Goal: Task Accomplishment & Management: Manage account settings

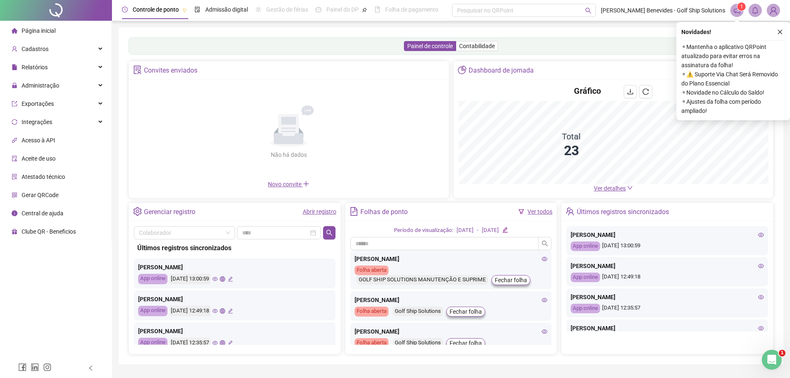
scroll to position [41, 0]
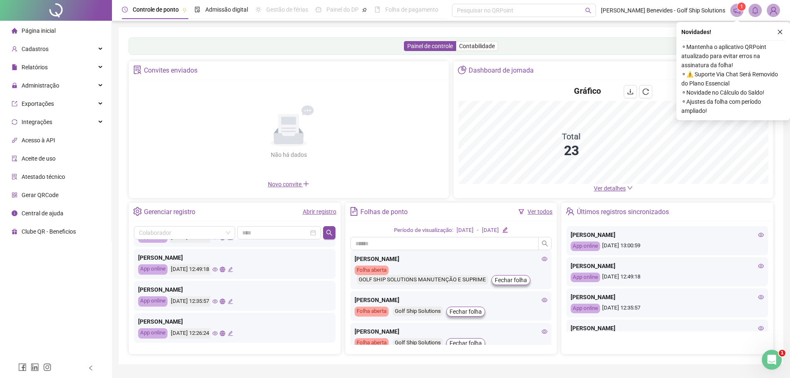
click at [218, 302] on icon "eye" at bounding box center [214, 301] width 5 height 4
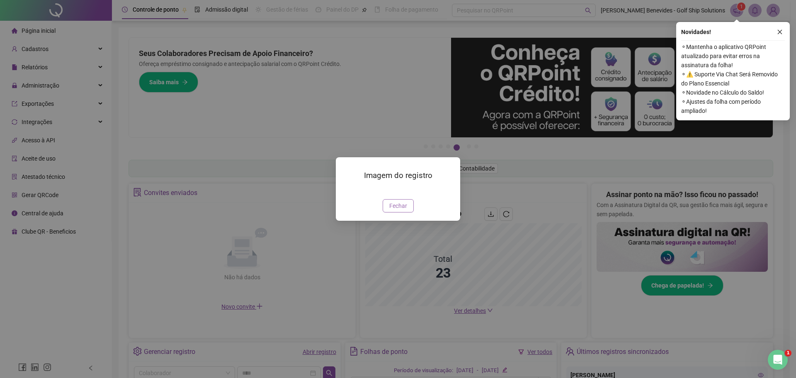
click at [402, 210] on span "Fechar" at bounding box center [398, 205] width 18 height 9
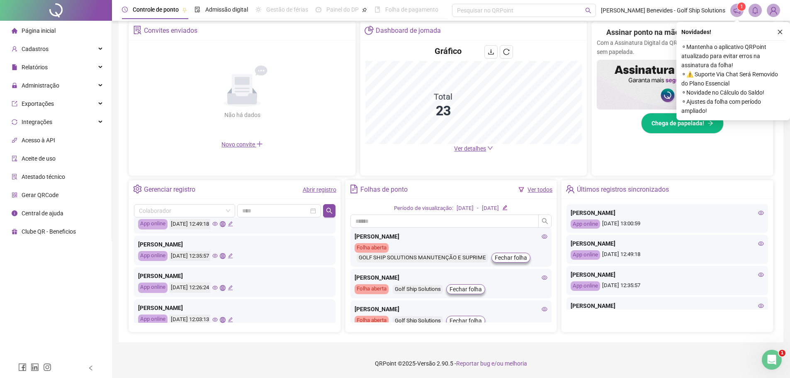
scroll to position [83, 0]
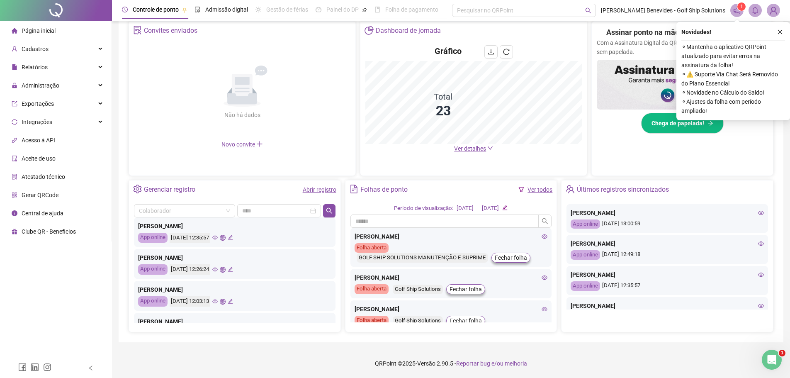
click at [218, 268] on icon "eye" at bounding box center [214, 269] width 5 height 4
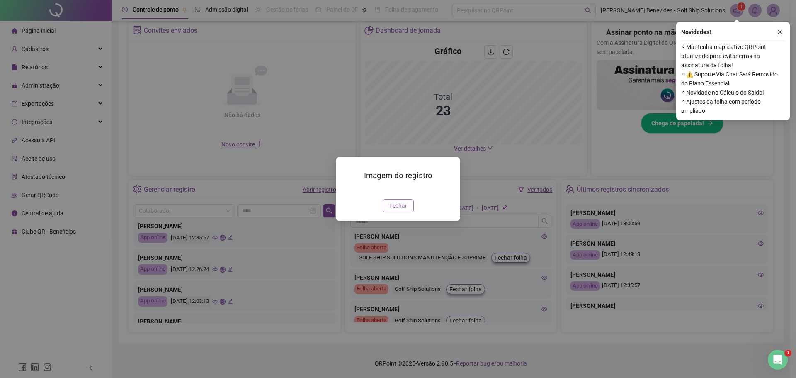
click at [401, 210] on span "Fechar" at bounding box center [398, 205] width 18 height 9
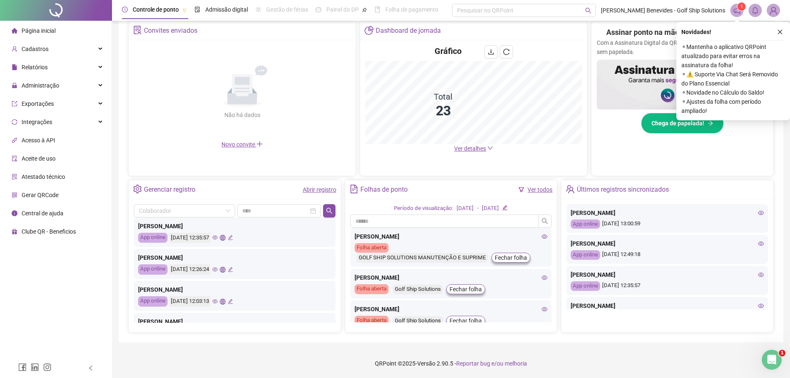
click at [218, 301] on icon "eye" at bounding box center [214, 301] width 5 height 4
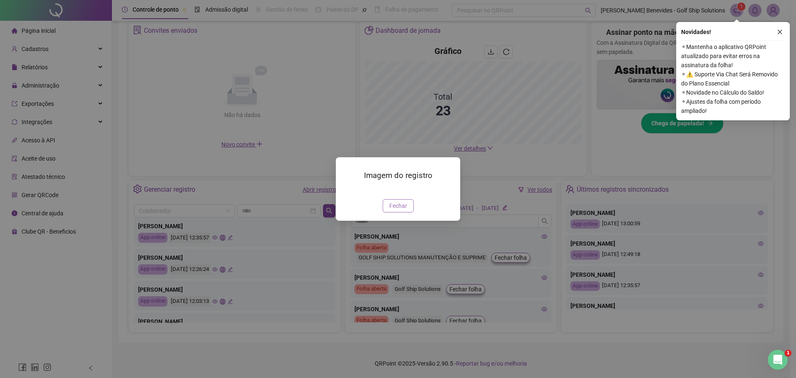
click at [390, 210] on span "Fechar" at bounding box center [398, 205] width 18 height 9
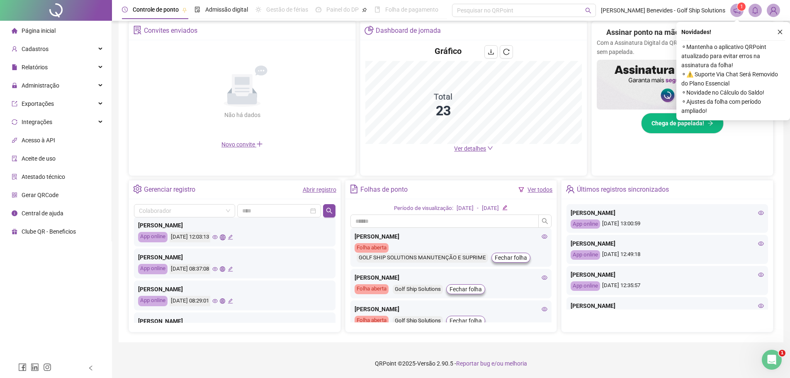
scroll to position [166, 0]
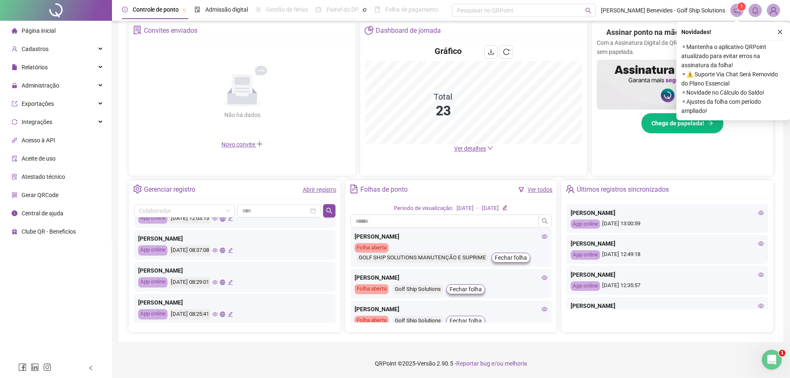
click at [218, 282] on icon "eye" at bounding box center [214, 281] width 5 height 5
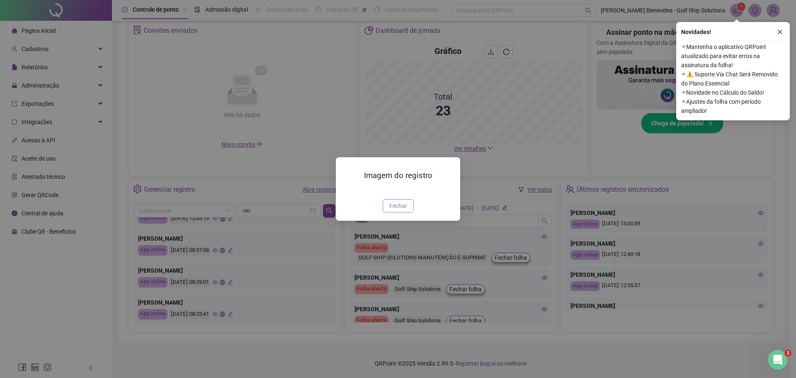
click at [393, 210] on span "Fechar" at bounding box center [398, 205] width 18 height 9
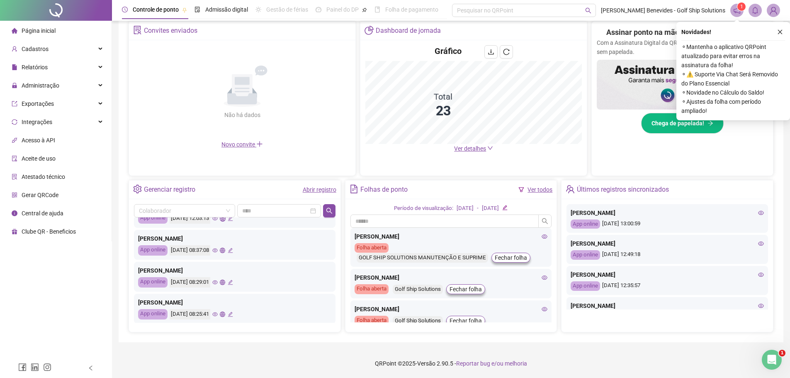
click at [218, 283] on icon "eye" at bounding box center [214, 282] width 5 height 4
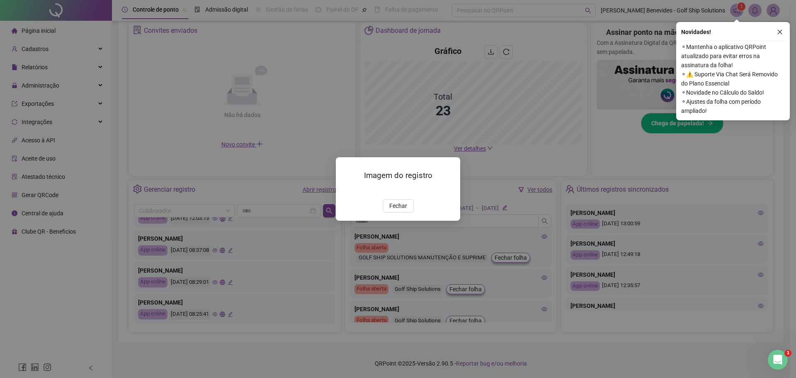
click at [346, 190] on img at bounding box center [346, 190] width 0 height 0
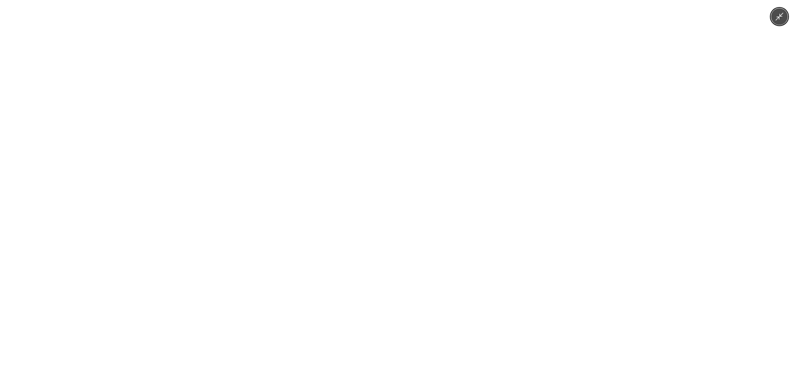
click at [434, 193] on img at bounding box center [398, 189] width 175 height 378
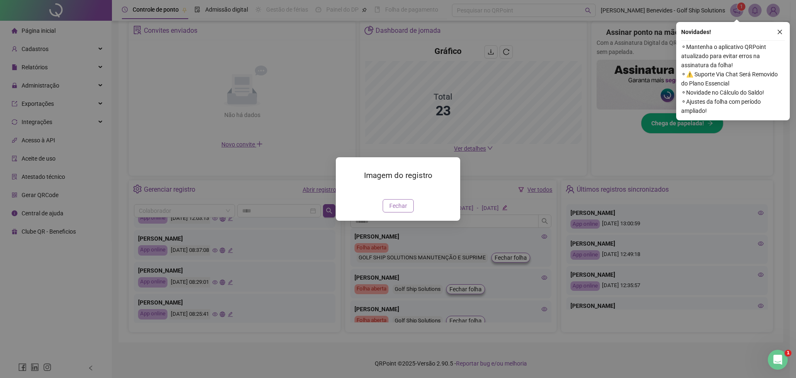
click at [401, 210] on span "Fechar" at bounding box center [398, 205] width 18 height 9
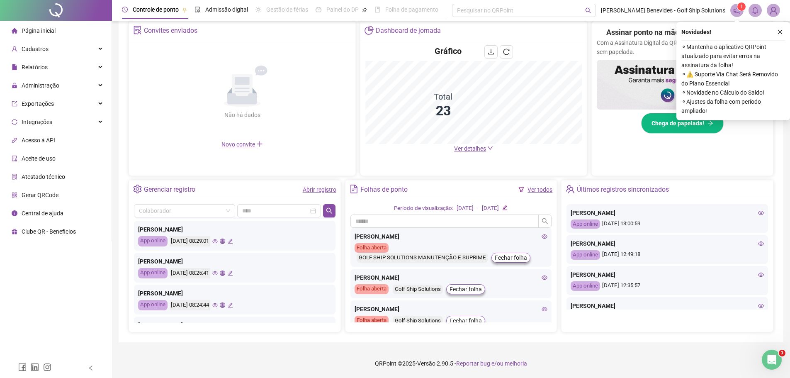
scroll to position [207, 0]
click at [218, 306] on icon "eye" at bounding box center [214, 304] width 5 height 5
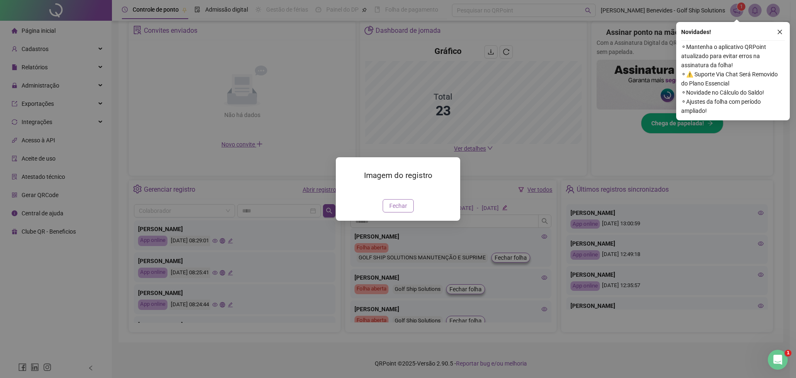
click at [391, 210] on span "Fechar" at bounding box center [398, 205] width 18 height 9
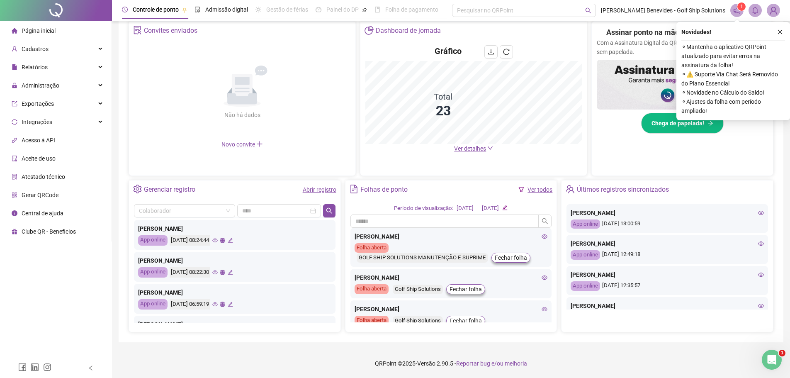
scroll to position [290, 0]
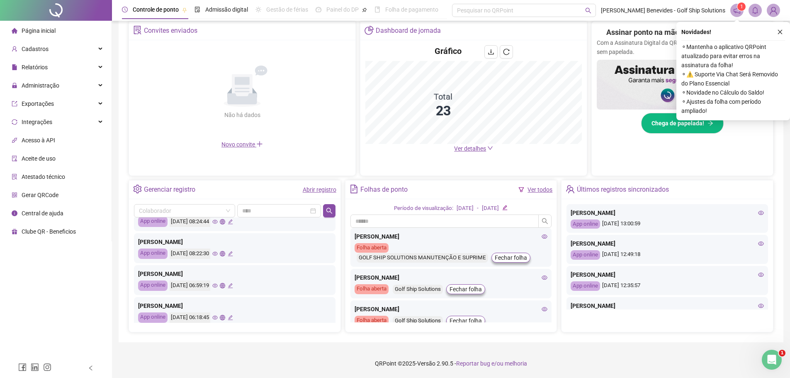
click at [218, 284] on icon "eye" at bounding box center [214, 286] width 5 height 4
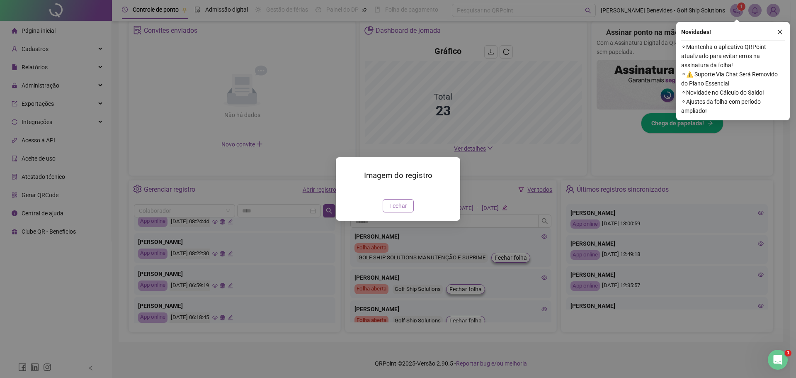
click at [398, 210] on span "Fechar" at bounding box center [398, 205] width 18 height 9
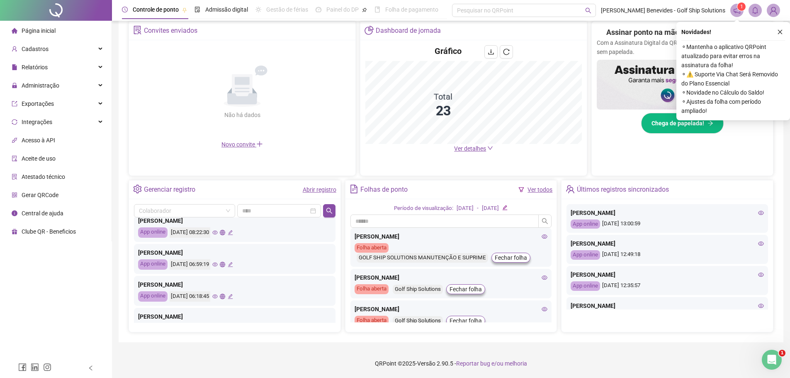
scroll to position [332, 0]
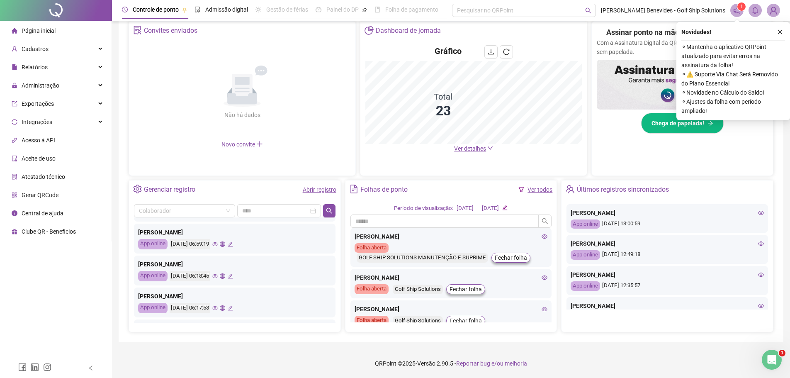
click at [218, 275] on icon "eye" at bounding box center [214, 275] width 5 height 5
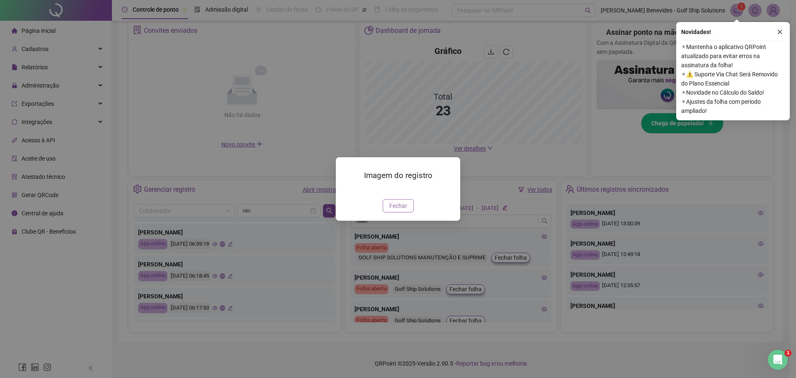
click at [396, 210] on span "Fechar" at bounding box center [398, 205] width 18 height 9
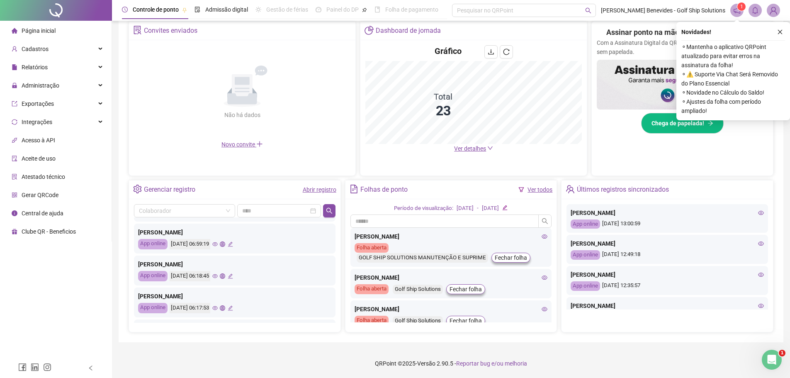
scroll to position [373, 0]
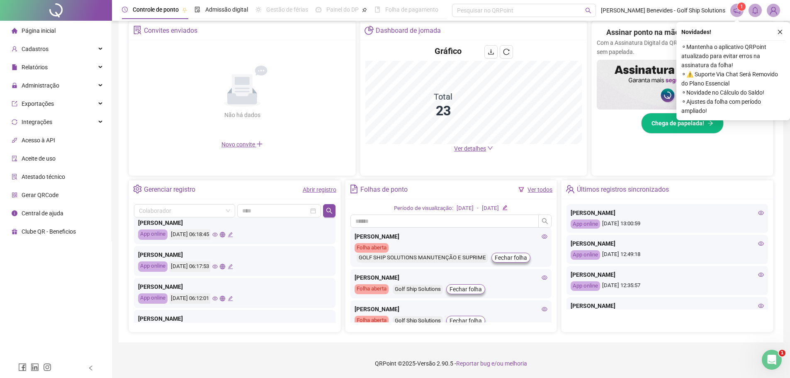
click at [218, 267] on icon "eye" at bounding box center [214, 266] width 5 height 5
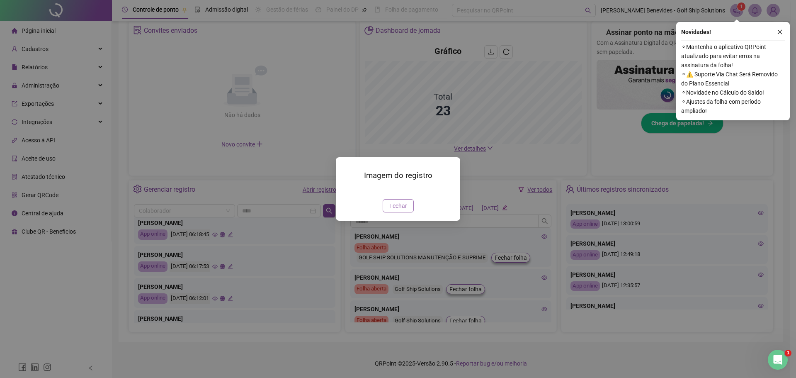
click at [396, 210] on span "Fechar" at bounding box center [398, 205] width 18 height 9
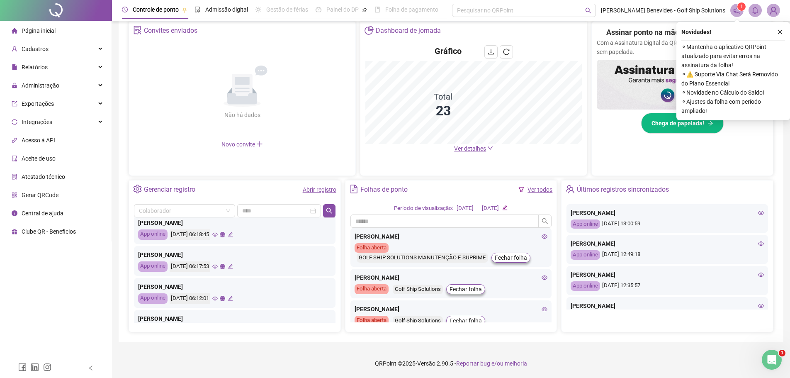
click at [218, 299] on icon "eye" at bounding box center [214, 298] width 5 height 5
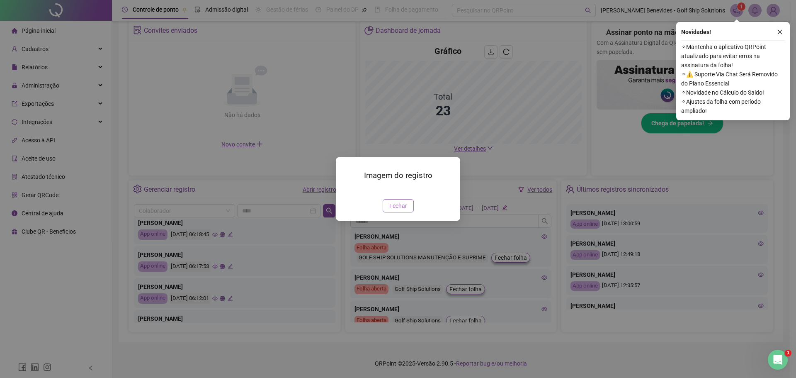
click at [389, 212] on button "Fechar" at bounding box center [398, 205] width 31 height 13
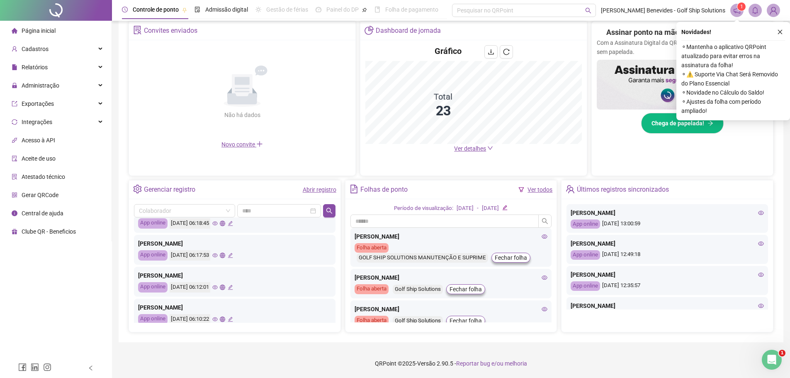
scroll to position [390, 0]
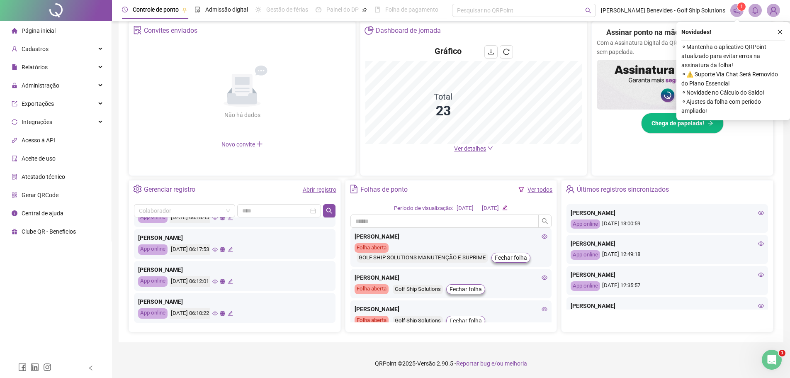
click at [218, 313] on icon "eye" at bounding box center [214, 313] width 5 height 4
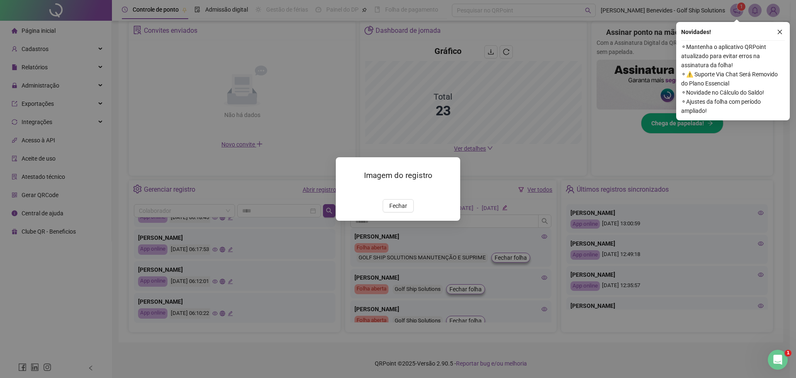
click at [396, 210] on span "Fechar" at bounding box center [398, 205] width 18 height 9
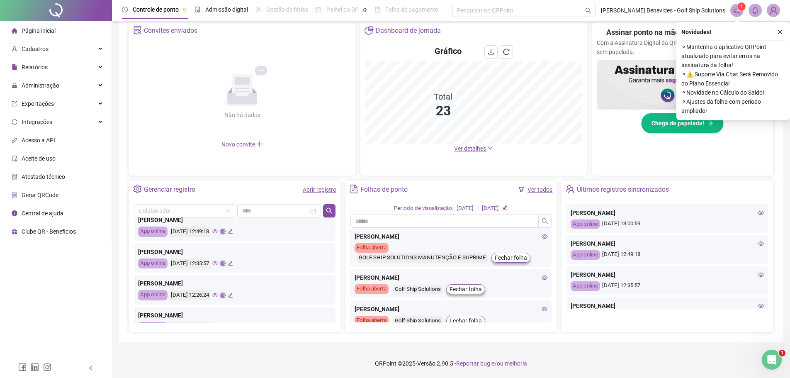
scroll to position [0, 0]
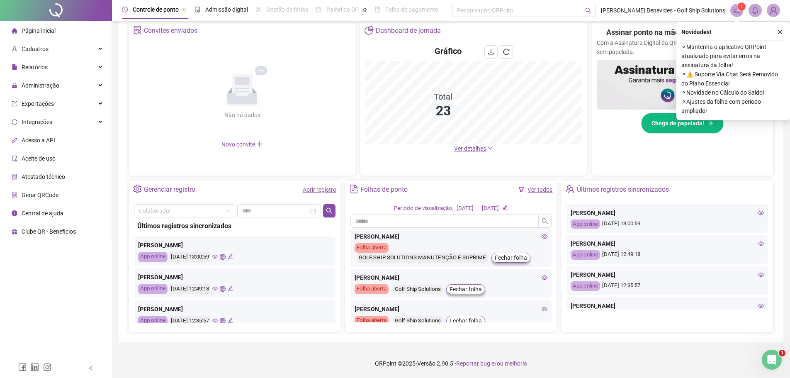
click at [321, 189] on link "Abrir registro" at bounding box center [320, 189] width 34 height 7
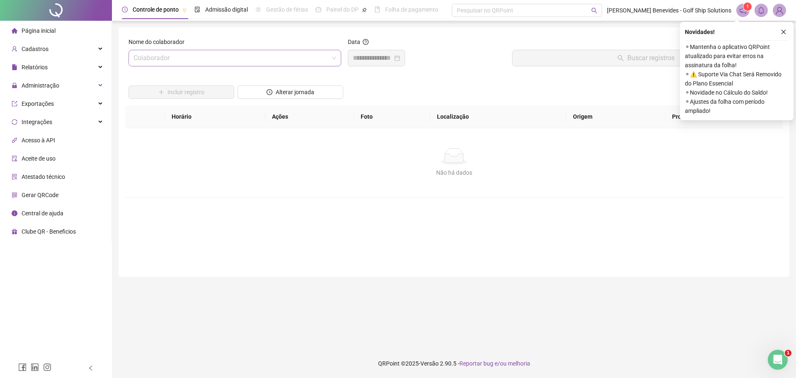
click at [192, 58] on input "search" at bounding box center [231, 58] width 195 height 16
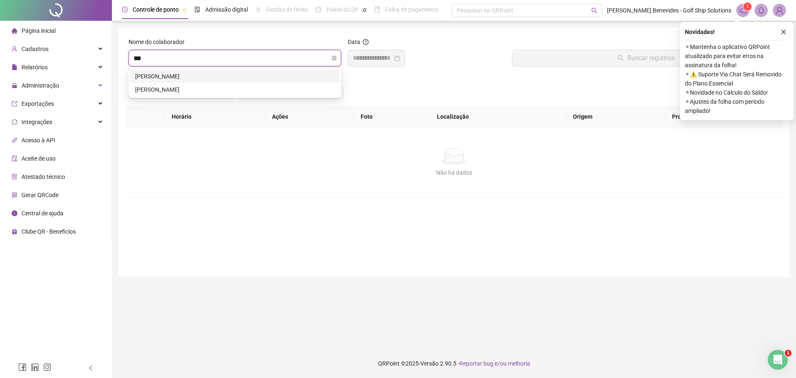
type input "***"
click at [202, 73] on div "ANA KAROLINE PLACIDO CAVALCANTE" at bounding box center [234, 76] width 199 height 9
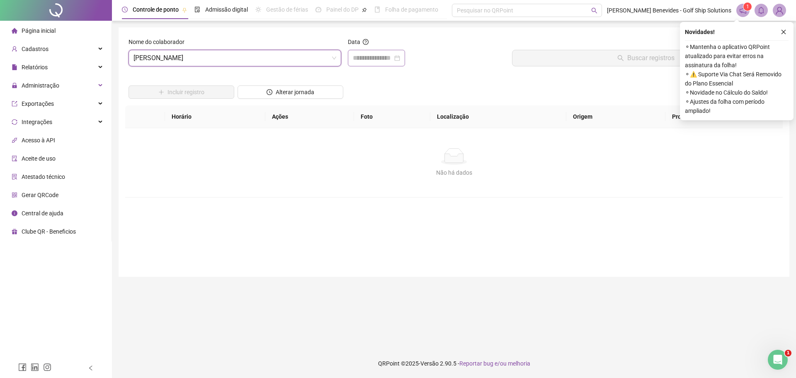
click at [405, 56] on div at bounding box center [376, 58] width 57 height 17
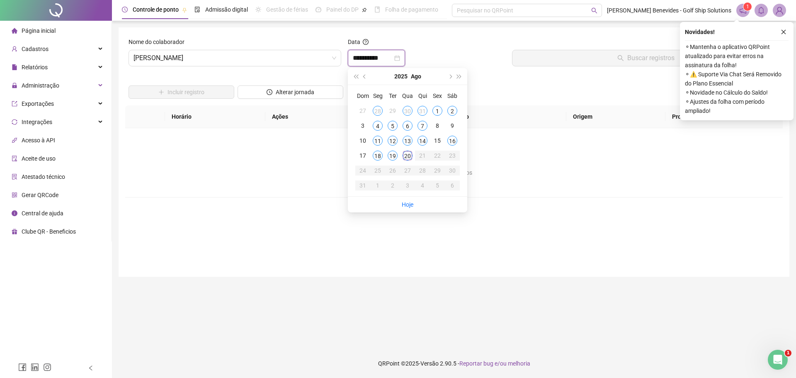
type input "**********"
click at [392, 157] on div "19" at bounding box center [393, 156] width 10 height 10
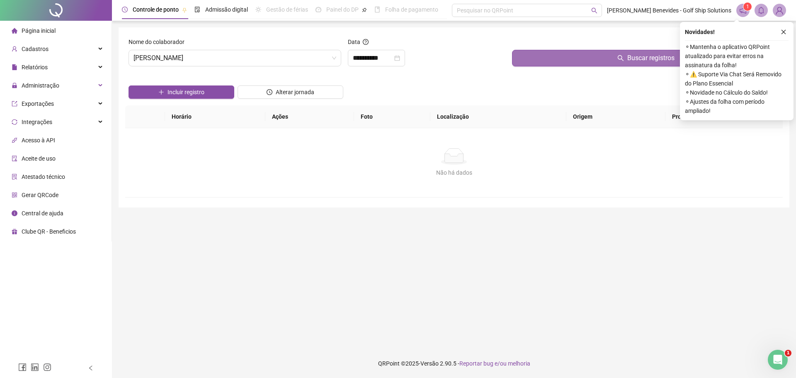
click at [593, 55] on button "Buscar registros" at bounding box center [645, 58] width 267 height 17
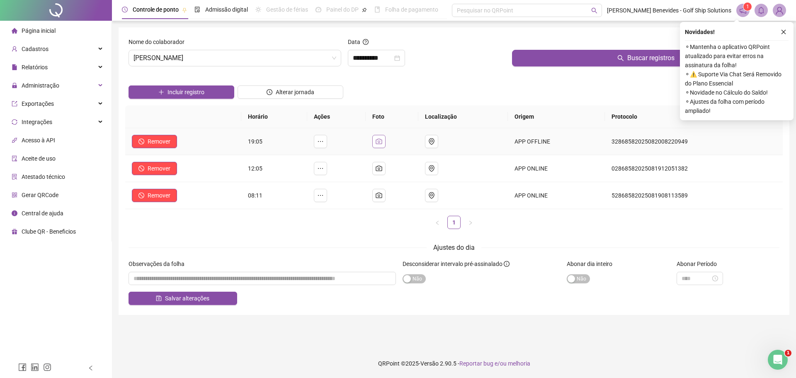
click at [382, 141] on icon "camera" at bounding box center [379, 141] width 7 height 7
click at [382, 140] on icon "camera" at bounding box center [379, 141] width 7 height 7
click at [326, 101] on img at bounding box center [326, 101] width 0 height 0
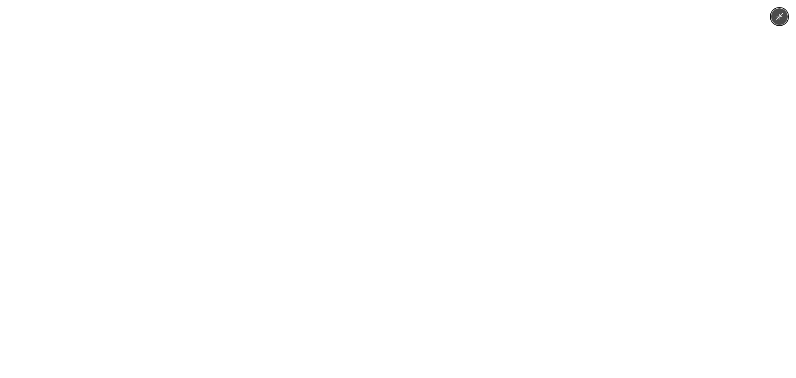
click at [408, 185] on img at bounding box center [397, 189] width 283 height 378
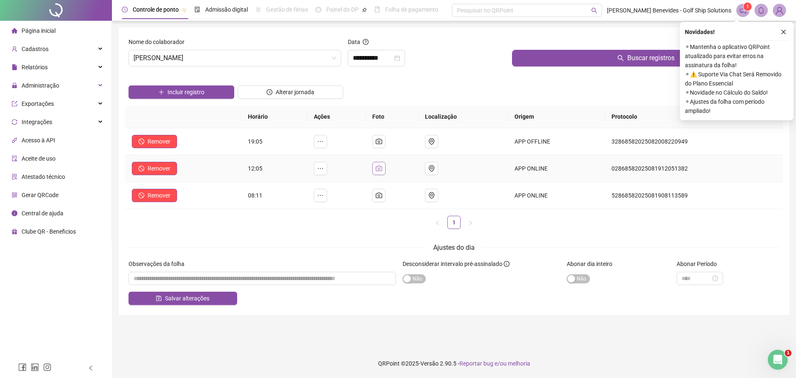
click at [381, 163] on button "button" at bounding box center [378, 168] width 13 height 13
click at [390, 236] on form "**********" at bounding box center [454, 170] width 651 height 267
click at [382, 196] on icon "camera" at bounding box center [379, 195] width 7 height 7
click at [382, 193] on icon "camera" at bounding box center [379, 195] width 7 height 7
click at [382, 142] on icon "camera" at bounding box center [379, 140] width 6 height 5
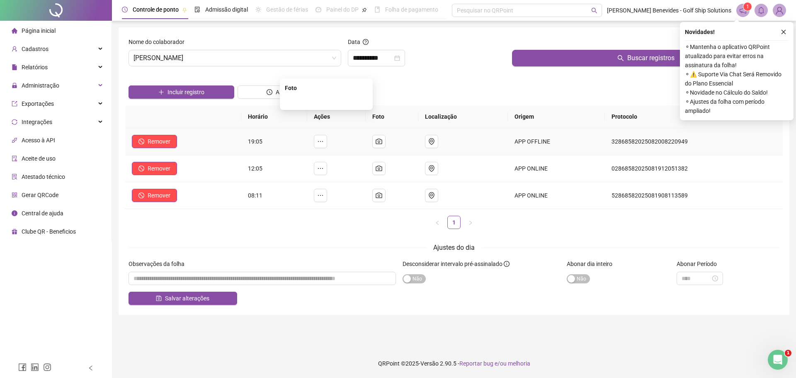
click at [326, 101] on img at bounding box center [326, 101] width 0 height 0
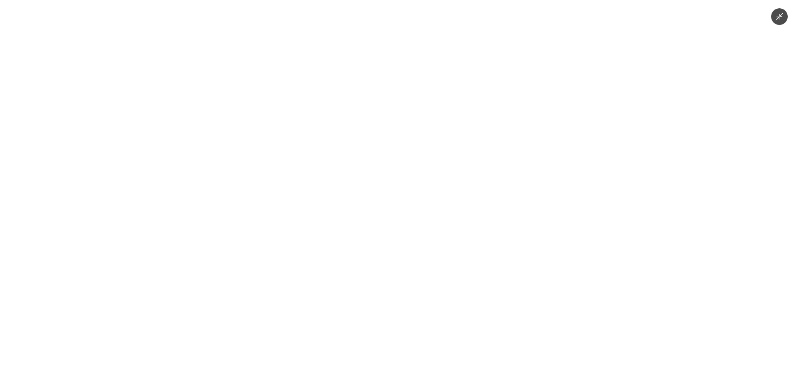
click at [776, 24] on button "Minimize image" at bounding box center [779, 16] width 17 height 17
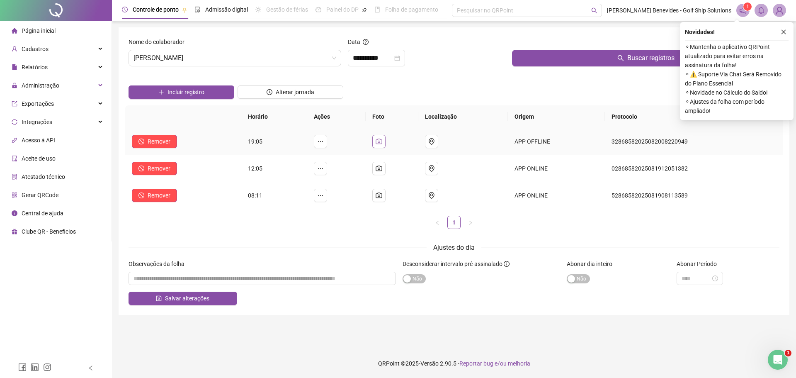
click at [382, 141] on icon "camera" at bounding box center [379, 140] width 6 height 5
click at [382, 143] on icon "camera" at bounding box center [379, 141] width 7 height 7
click at [400, 57] on icon "close-circle" at bounding box center [397, 58] width 6 height 6
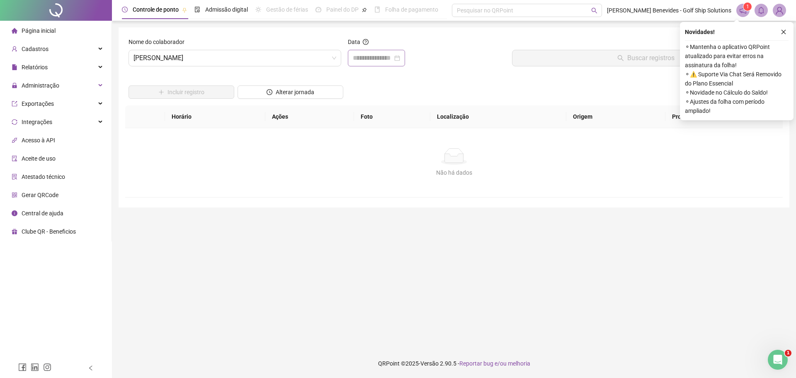
click at [400, 55] on div at bounding box center [376, 58] width 47 height 10
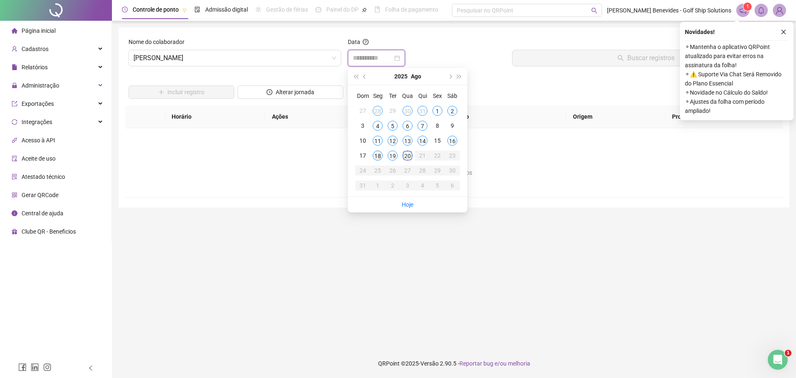
type input "**********"
click at [378, 153] on div "18" at bounding box center [378, 156] width 10 height 10
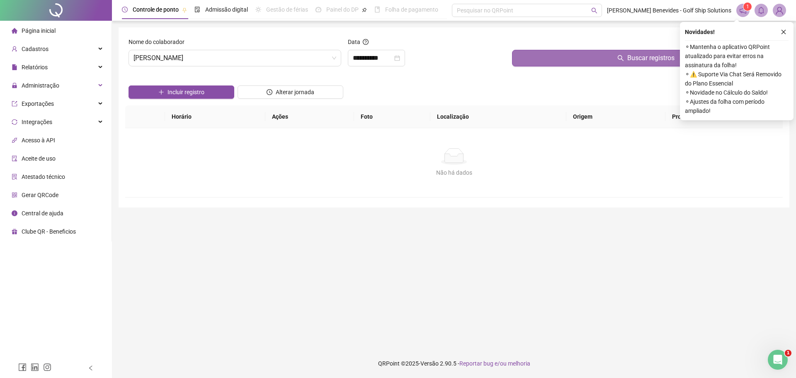
click at [567, 57] on button "Buscar registros" at bounding box center [645, 58] width 267 height 17
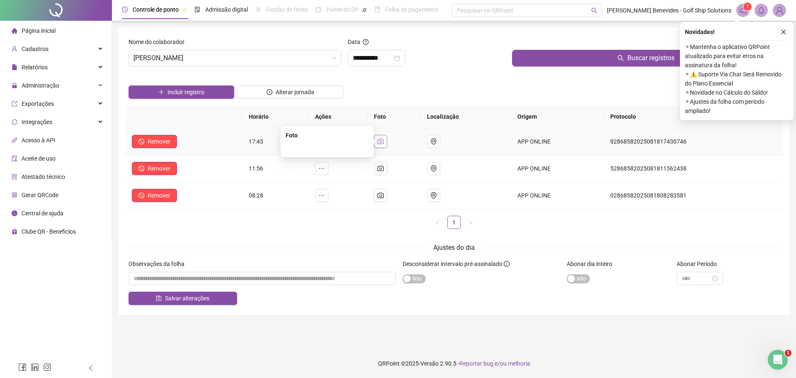
click at [383, 144] on icon "camera" at bounding box center [380, 140] width 6 height 5
click at [384, 171] on icon "camera" at bounding box center [380, 168] width 7 height 7
click at [384, 196] on icon "camera" at bounding box center [380, 195] width 7 height 7
click at [384, 196] on icon "camera" at bounding box center [380, 194] width 6 height 5
click at [391, 237] on form "**********" at bounding box center [454, 170] width 651 height 267
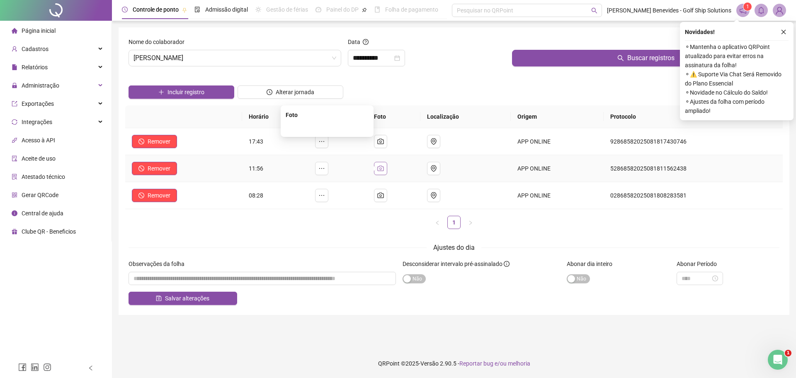
click at [384, 170] on icon "camera" at bounding box center [380, 168] width 7 height 7
click at [384, 140] on icon "camera" at bounding box center [380, 141] width 7 height 7
click at [384, 166] on icon "camera" at bounding box center [380, 167] width 6 height 5
click at [386, 191] on button "button" at bounding box center [380, 195] width 13 height 13
click at [405, 240] on form "**********" at bounding box center [454, 170] width 651 height 267
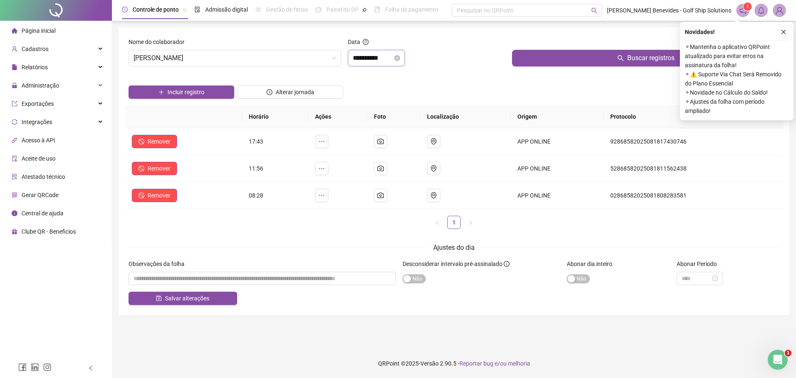
click at [400, 58] on icon "close-circle" at bounding box center [397, 58] width 6 height 6
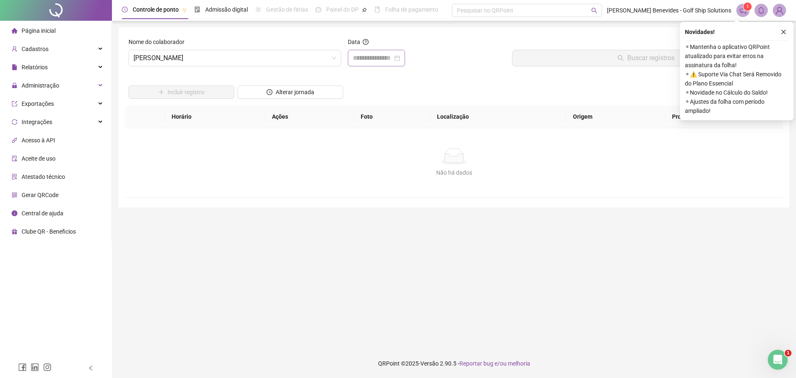
click at [400, 59] on div at bounding box center [376, 58] width 47 height 10
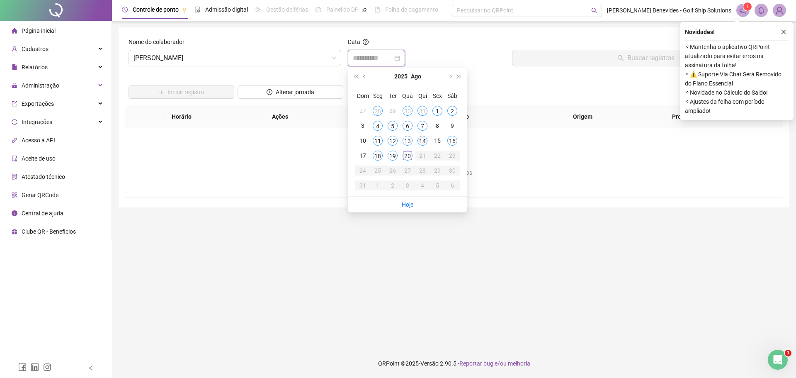
type input "**********"
click at [420, 141] on div "14" at bounding box center [423, 141] width 10 height 10
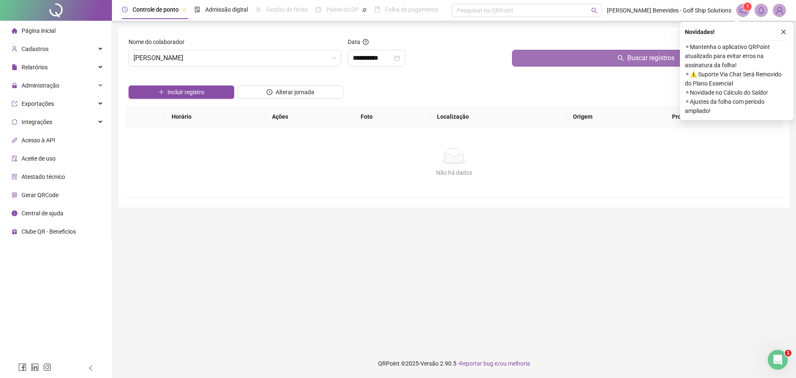
click at [575, 59] on button "Buscar registros" at bounding box center [645, 58] width 267 height 17
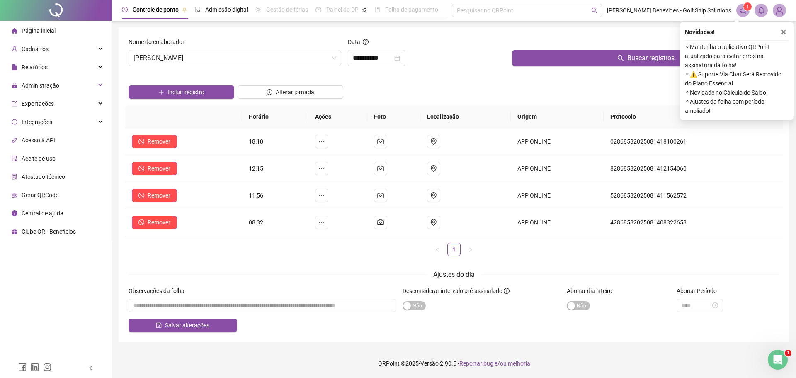
click at [68, 6] on div at bounding box center [56, 10] width 112 height 21
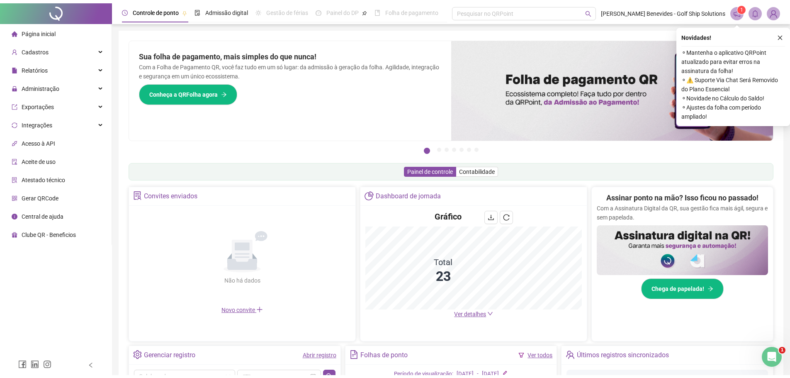
scroll to position [162, 0]
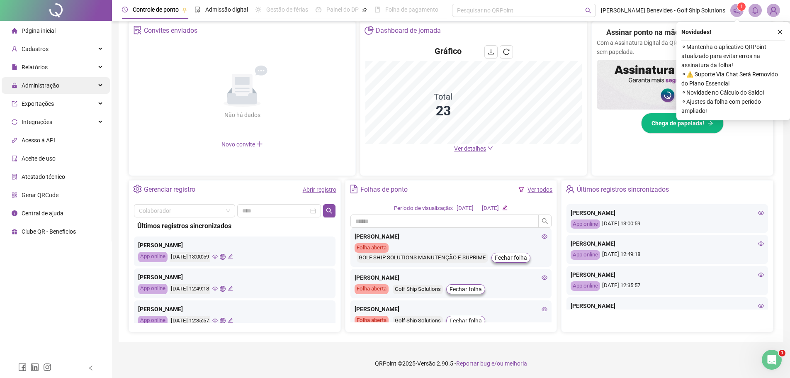
click at [75, 83] on div "Administração" at bounding box center [56, 85] width 108 height 17
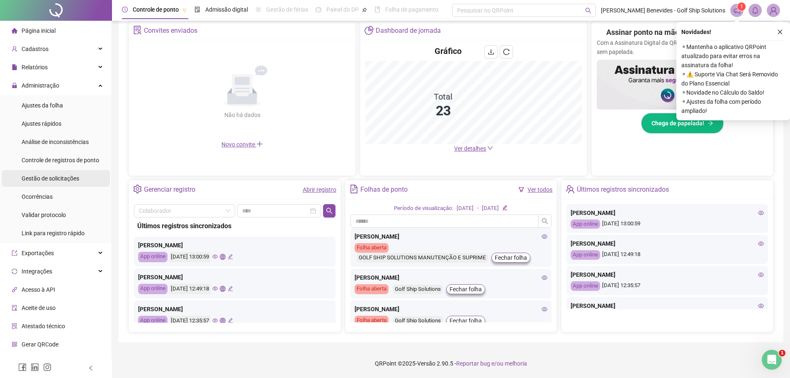
click at [63, 179] on span "Gestão de solicitações" at bounding box center [51, 178] width 58 height 7
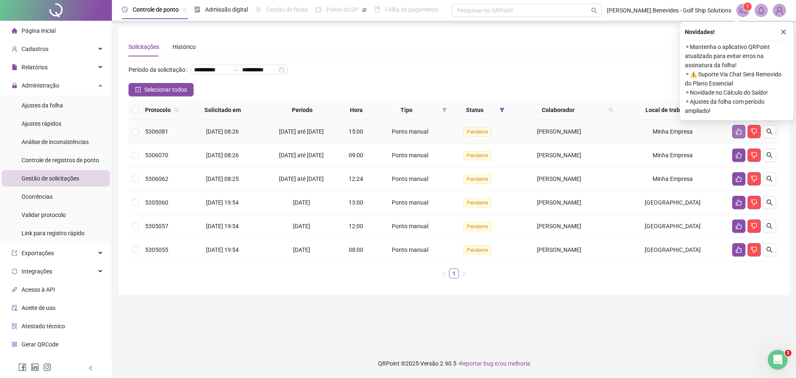
click at [736, 135] on icon "like" at bounding box center [739, 132] width 6 height 6
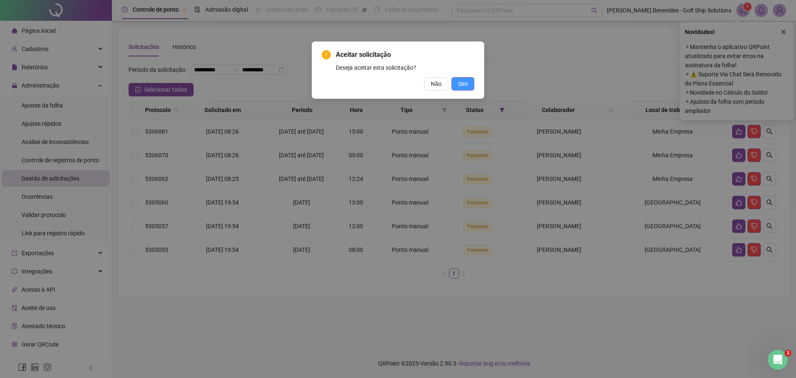
click at [458, 85] on button "Sim" at bounding box center [463, 83] width 23 height 13
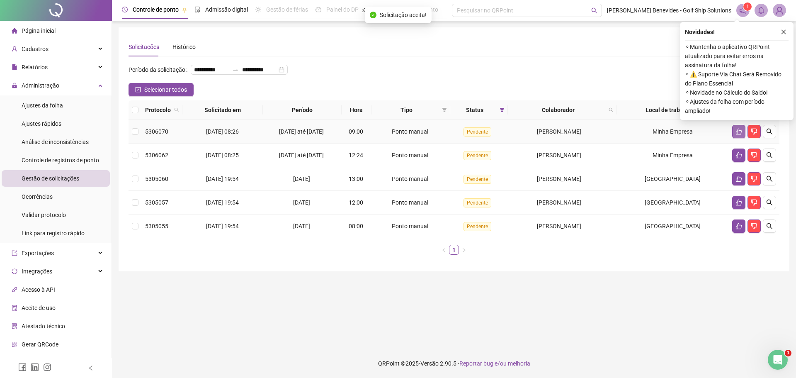
click at [735, 138] on button "button" at bounding box center [738, 131] width 13 height 13
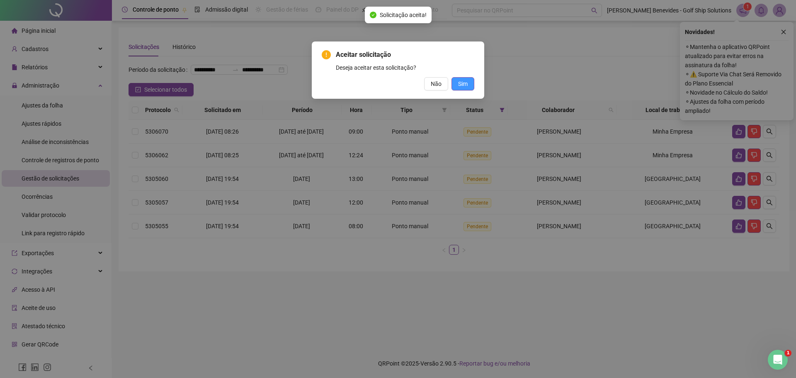
click at [461, 90] on button "Sim" at bounding box center [463, 83] width 23 height 13
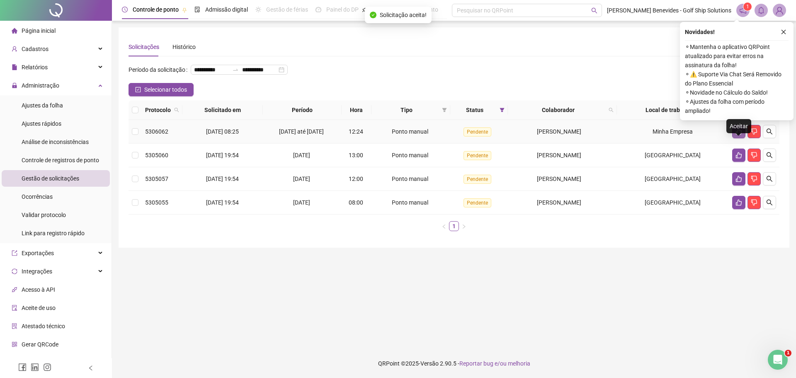
click at [738, 135] on icon "like" at bounding box center [739, 131] width 7 height 7
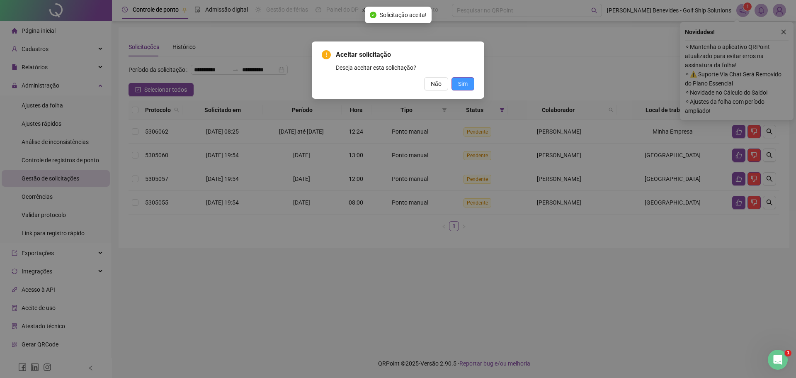
click at [465, 83] on span "Sim" at bounding box center [463, 83] width 10 height 9
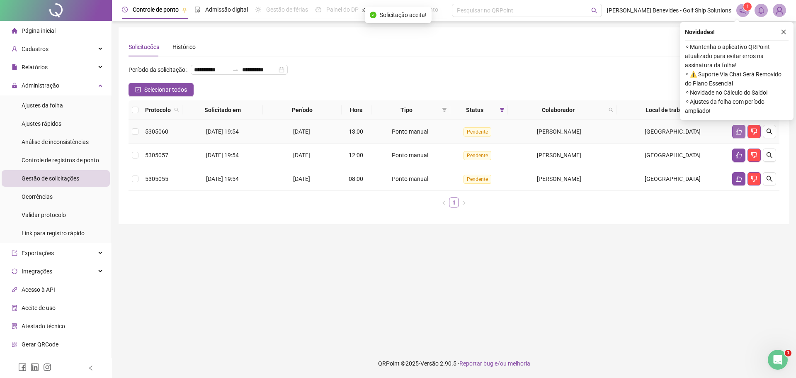
click at [739, 135] on icon "like" at bounding box center [739, 131] width 7 height 7
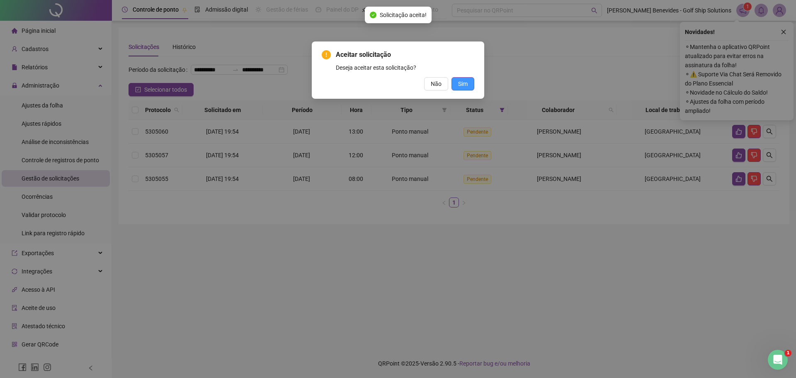
click at [466, 84] on span "Sim" at bounding box center [463, 83] width 10 height 9
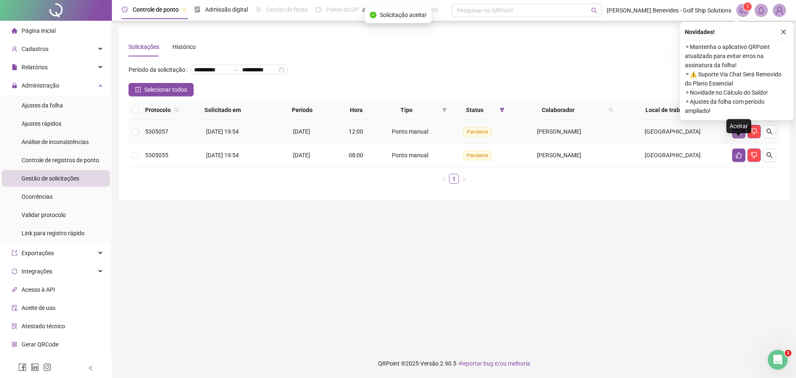
click at [736, 135] on icon "like" at bounding box center [739, 131] width 7 height 7
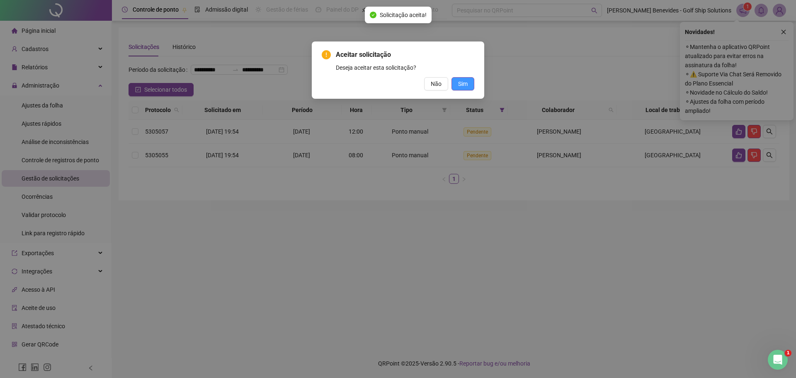
click at [472, 83] on button "Sim" at bounding box center [463, 83] width 23 height 13
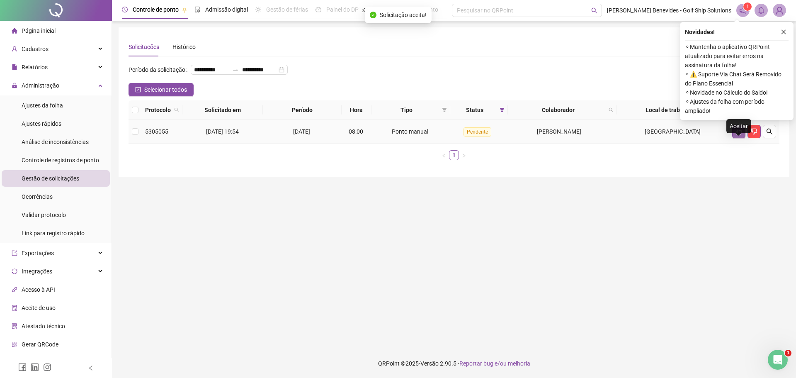
click at [736, 135] on icon "like" at bounding box center [739, 131] width 7 height 7
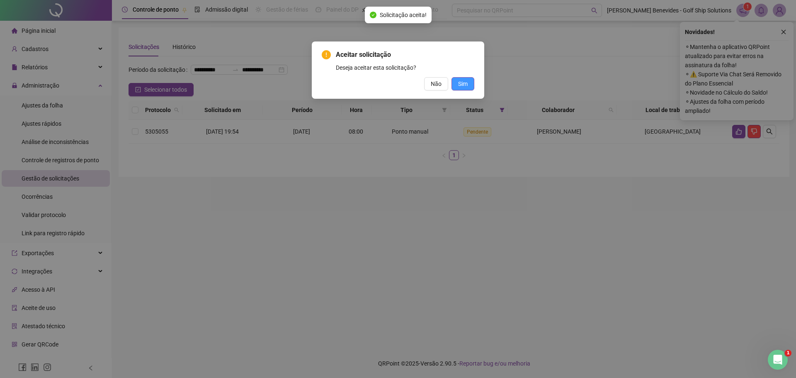
click at [461, 86] on span "Sim" at bounding box center [463, 83] width 10 height 9
